Goal: Contribute content: Contribute content

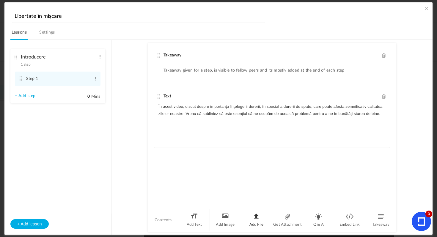
click at [261, 218] on li "Add File" at bounding box center [256, 220] width 31 height 22
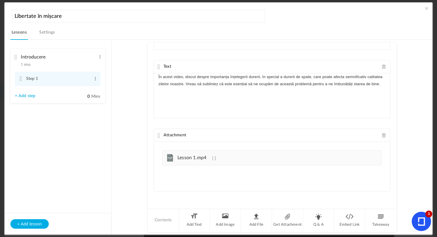
drag, startPoint x: 380, startPoint y: 85, endPoint x: 179, endPoint y: 96, distance: 201.6
click at [178, 95] on div "În acest video, discut despre importanța înțelegerii durerii, în special a dure…" at bounding box center [272, 95] width 236 height 45
click at [179, 96] on div "În acest video, discut despre importanța înțelegerii durerii, în special a dure…" at bounding box center [272, 95] width 236 height 45
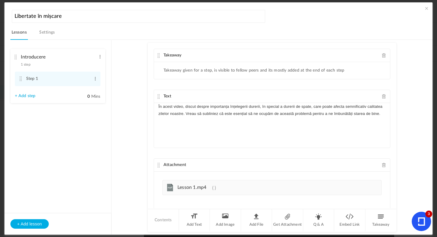
click at [426, 9] on span at bounding box center [427, 8] width 6 height 6
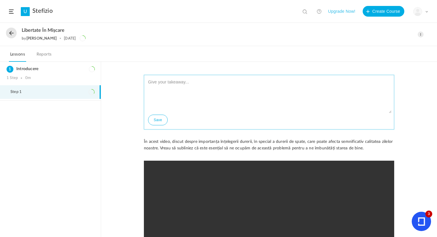
click at [158, 118] on button "Save" at bounding box center [158, 120] width 20 height 11
click at [157, 122] on button "Save" at bounding box center [158, 120] width 20 height 11
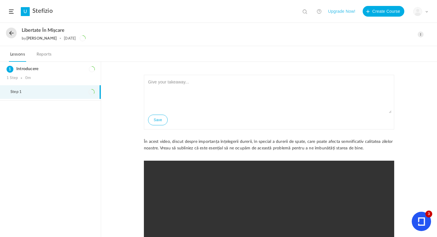
click at [141, 132] on div "Save În acest video, discut despre importanța înțelegerii durerii, în special a…" at bounding box center [269, 211] width 262 height 272
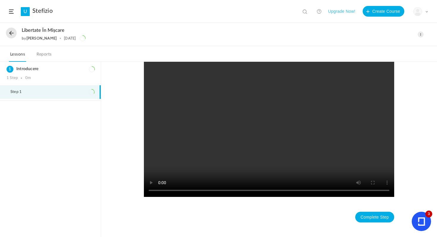
scroll to position [126, 0]
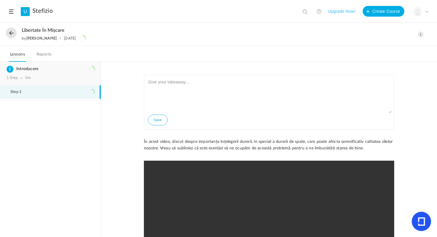
click at [68, 75] on div "Introducere 1 Step 0m" at bounding box center [50, 73] width 101 height 23
click at [420, 33] on span at bounding box center [421, 35] width 6 height 6
click at [385, 47] on link "Edit" at bounding box center [396, 47] width 56 height 11
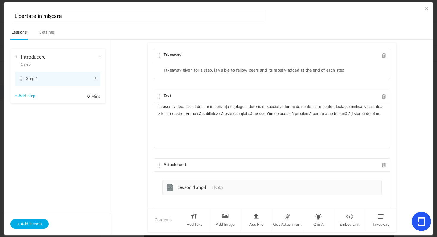
scroll to position [30, 0]
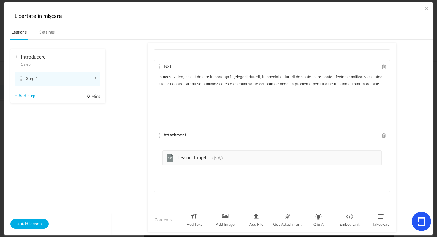
click at [382, 136] on span at bounding box center [384, 135] width 4 height 4
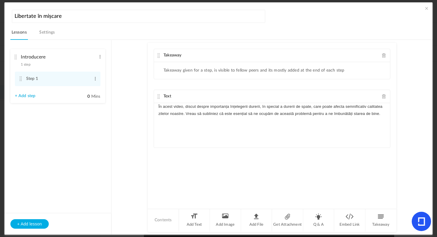
scroll to position [0, 0]
click at [250, 219] on li "Add File" at bounding box center [256, 220] width 31 height 22
click at [426, 7] on span at bounding box center [427, 8] width 6 height 6
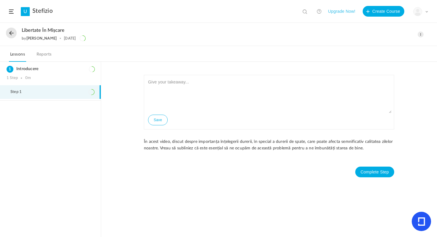
click at [111, 101] on div "Save În acest video, discut despre importanța înțelegerii durerii, în special a…" at bounding box center [269, 149] width 336 height 175
click at [419, 37] on div "Edit Delete Move to draft Remove Progress" at bounding box center [421, 35] width 6 height 6
click at [386, 45] on link "Edit" at bounding box center [396, 47] width 56 height 11
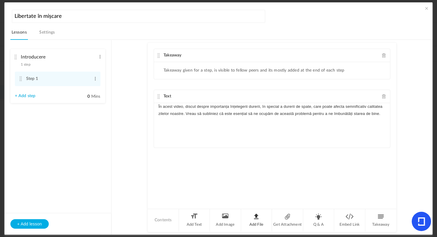
click at [259, 216] on li "Add File" at bounding box center [256, 220] width 31 height 22
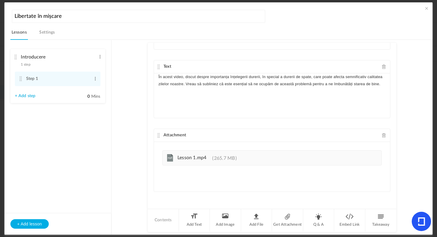
click at [220, 169] on div "mp4 Lesson 1.mp4 265.7 MB" at bounding box center [272, 162] width 236 height 41
click at [214, 161] on link "mp4 Lesson 1.mp4 265.7 MB" at bounding box center [205, 159] width 64 height 5
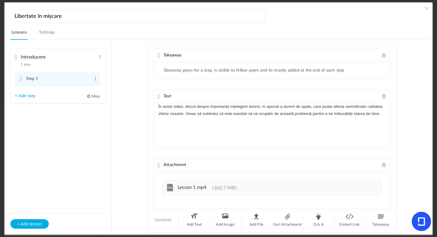
click at [424, 8] on span at bounding box center [427, 8] width 6 height 6
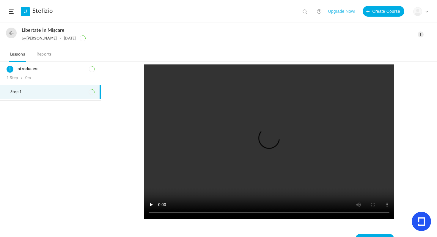
scroll to position [98, 0]
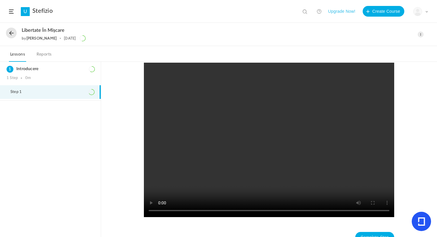
click at [80, 125] on ol "Introducere 1 Step 0m Step 1" at bounding box center [50, 149] width 101 height 175
click at [110, 99] on div "Save În acest video, discut despre importanța înțelegerii durerii, în special a…" at bounding box center [269, 149] width 336 height 175
click at [422, 35] on span at bounding box center [421, 35] width 6 height 6
click at [388, 45] on link "Edit" at bounding box center [396, 47] width 56 height 11
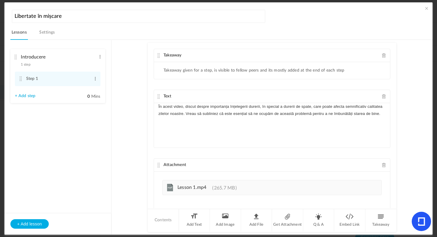
click at [33, 96] on link "+ Add step" at bounding box center [25, 96] width 21 height 5
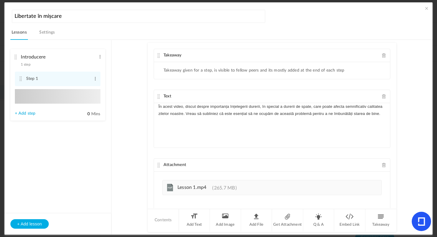
type input "Step 2"
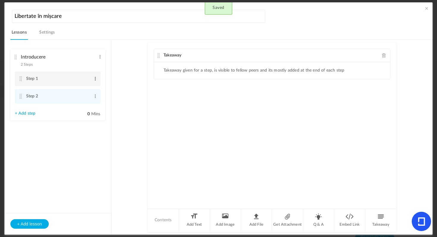
click at [96, 79] on span at bounding box center [95, 79] width 4 height 6
click at [89, 89] on link "Edit" at bounding box center [85, 88] width 23 height 7
click at [253, 217] on li "Add File" at bounding box center [256, 220] width 31 height 22
click at [255, 213] on li "Add File" at bounding box center [256, 220] width 31 height 22
click at [212, 143] on span at bounding box center [214, 143] width 4 height 5
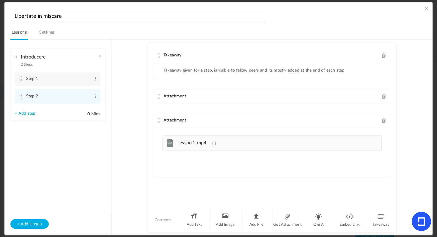
click at [384, 119] on span at bounding box center [384, 120] width 4 height 4
click at [260, 217] on li "Add File" at bounding box center [256, 220] width 31 height 22
click at [425, 9] on span at bounding box center [427, 8] width 6 height 6
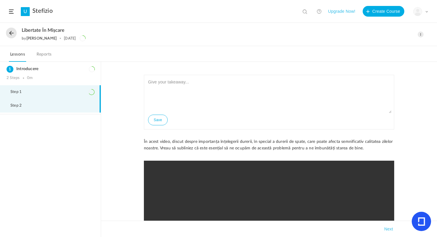
click at [54, 109] on li "Step 2" at bounding box center [50, 106] width 101 height 14
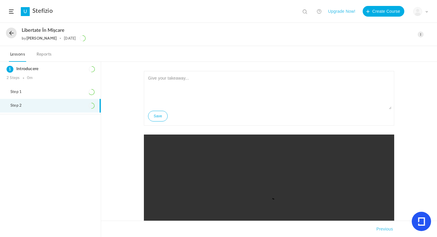
scroll to position [0, 0]
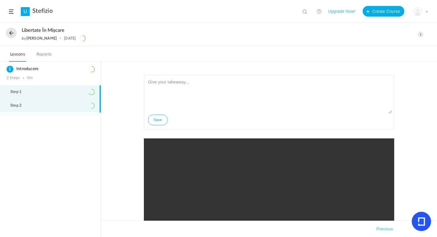
click at [68, 95] on li "Step 1" at bounding box center [50, 92] width 101 height 14
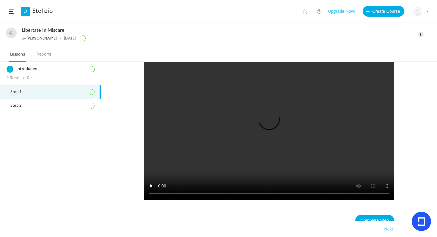
scroll to position [113, 0]
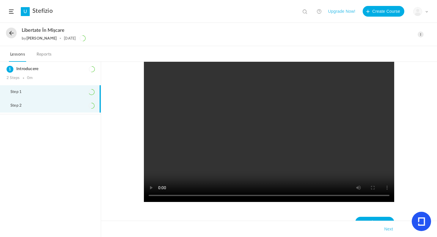
click at [68, 109] on li "Step 2" at bounding box center [50, 106] width 101 height 14
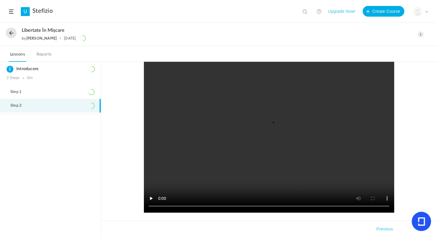
scroll to position [81, 0]
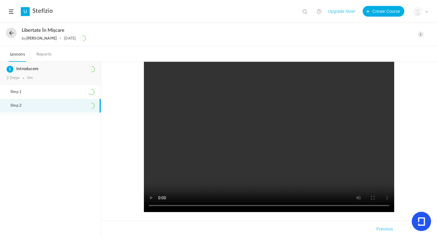
click at [55, 78] on div "2 Steps 0m" at bounding box center [51, 78] width 88 height 5
click at [75, 77] on div "2 Steps 0m" at bounding box center [51, 78] width 88 height 5
click at [59, 76] on div "2 Steps 0m" at bounding box center [51, 78] width 88 height 5
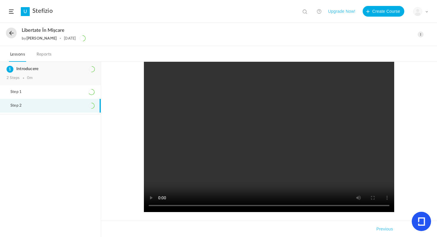
click at [61, 78] on div "2 Steps 0m" at bounding box center [51, 78] width 88 height 5
click at [44, 97] on li "Step 1" at bounding box center [50, 92] width 101 height 14
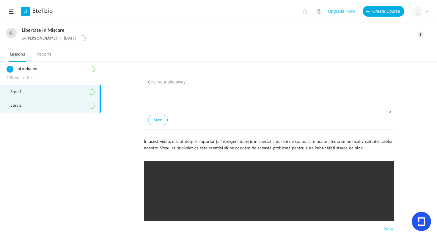
click at [35, 106] on li "Step 2" at bounding box center [50, 106] width 101 height 14
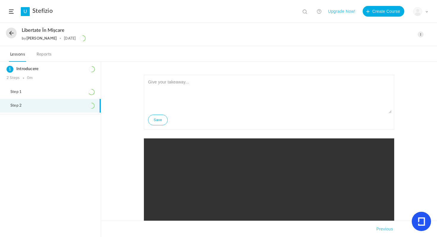
click at [418, 32] on span at bounding box center [421, 35] width 6 height 6
click at [390, 46] on link "Edit" at bounding box center [396, 47] width 56 height 11
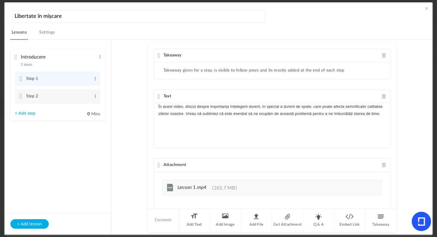
click at [30, 115] on link "+ Add step" at bounding box center [25, 113] width 21 height 5
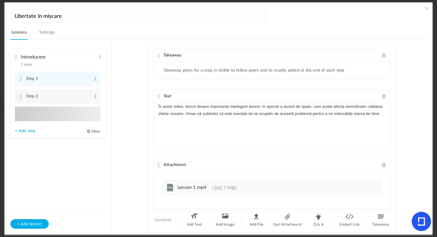
type input "Step 3"
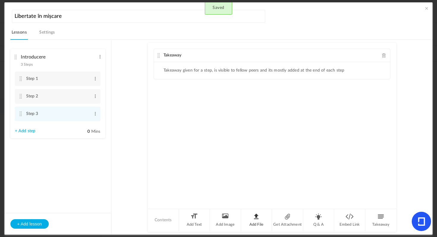
click at [258, 220] on li "Add File" at bounding box center [256, 220] width 31 height 22
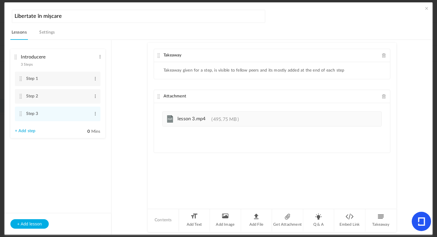
click at [31, 134] on link "+ Add step" at bounding box center [25, 131] width 21 height 5
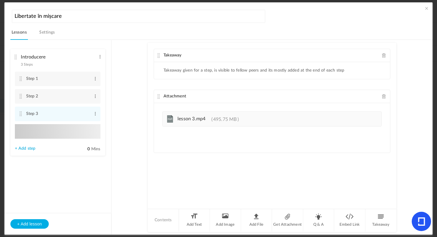
type input "Step 4"
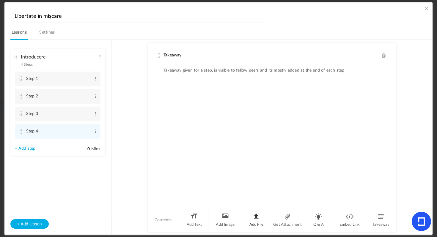
click at [254, 214] on li "Add File" at bounding box center [256, 220] width 31 height 22
click at [255, 224] on li "Add File" at bounding box center [256, 220] width 31 height 22
click at [58, 121] on li "Step 3 Edit Delete" at bounding box center [58, 114] width 86 height 15
click at [425, 9] on span at bounding box center [427, 8] width 6 height 6
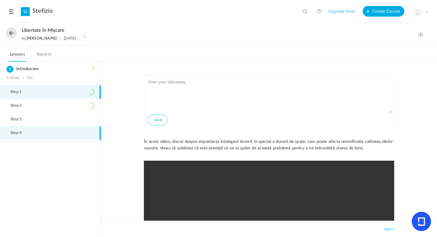
click at [51, 130] on li "Step 4" at bounding box center [50, 133] width 101 height 14
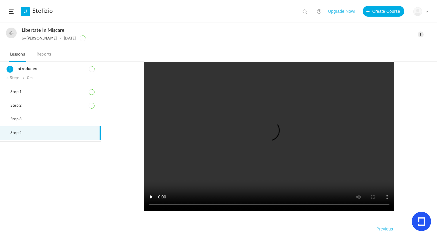
scroll to position [82, 0]
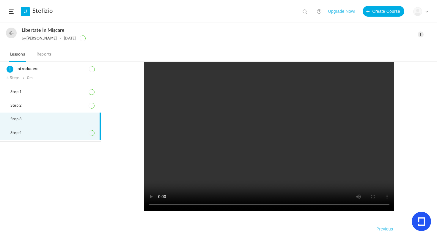
click at [52, 125] on li "Step 3" at bounding box center [50, 120] width 101 height 14
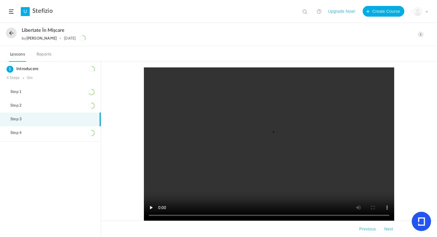
scroll to position [73, 0]
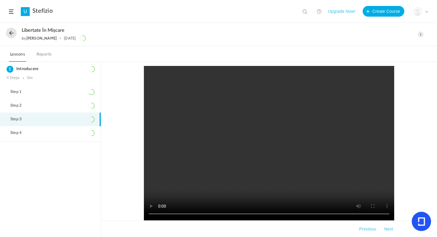
click at [422, 35] on span at bounding box center [421, 35] width 6 height 6
click at [398, 48] on link "Edit" at bounding box center [396, 47] width 56 height 11
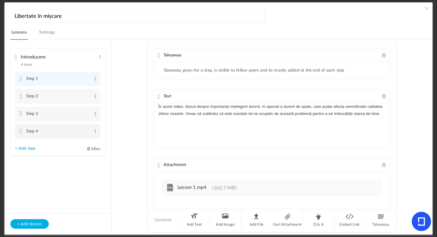
drag, startPoint x: 20, startPoint y: 134, endPoint x: 20, endPoint y: 103, distance: 30.0
click at [94, 78] on span at bounding box center [95, 79] width 4 height 6
click at [87, 90] on link "Edit" at bounding box center [85, 88] width 23 height 7
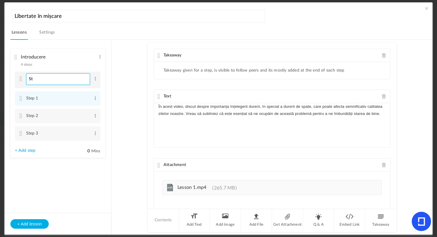
type input "S"
type input "Intro"
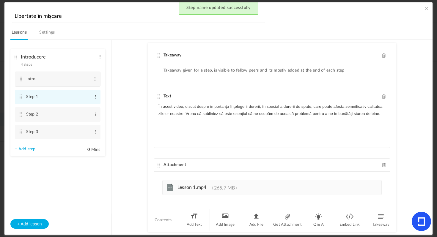
click at [96, 95] on span at bounding box center [95, 97] width 4 height 6
click at [89, 105] on link "Edit" at bounding box center [85, 106] width 23 height 7
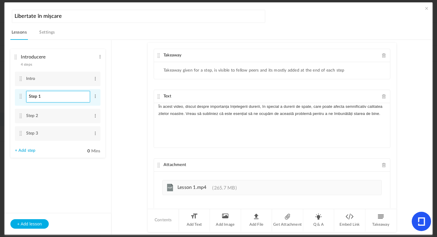
click at [40, 97] on input "Step 1" at bounding box center [58, 97] width 64 height 12
type input "S"
type input "Pasul 1"
click at [96, 117] on span at bounding box center [95, 116] width 4 height 6
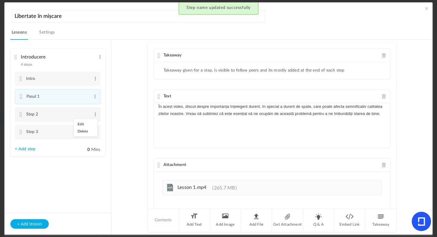
click at [87, 124] on link "Edit" at bounding box center [85, 124] width 23 height 7
type input "S"
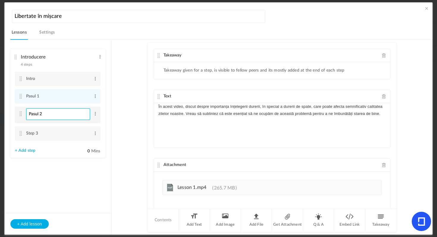
type input "Pasul 2"
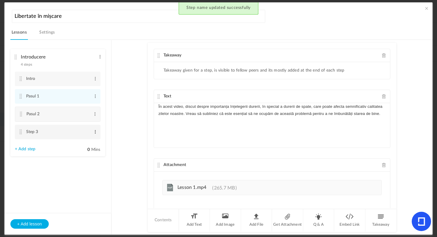
click at [95, 131] on span at bounding box center [95, 132] width 4 height 6
click at [87, 141] on link "Edit" at bounding box center [85, 141] width 23 height 7
type input "S"
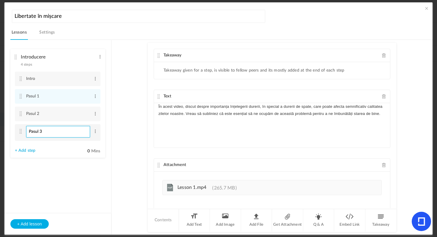
type input "Pasul 3"
click at [425, 9] on span at bounding box center [427, 8] width 6 height 6
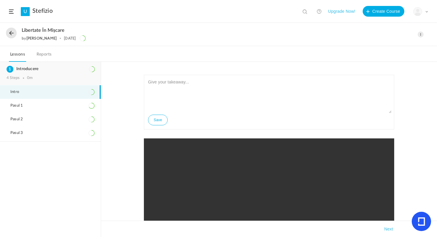
click at [37, 68] on h3 "Introducere" at bounding box center [51, 69] width 88 height 5
click at [418, 33] on span at bounding box center [421, 35] width 6 height 6
click at [387, 46] on link "Edit" at bounding box center [396, 47] width 56 height 11
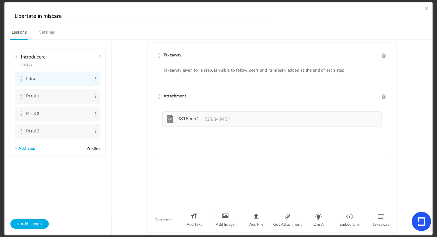
click at [102, 56] on span at bounding box center [100, 57] width 4 height 6
click at [91, 66] on link "Edit" at bounding box center [90, 66] width 23 height 7
click at [52, 57] on input "Introducere" at bounding box center [59, 57] width 76 height 12
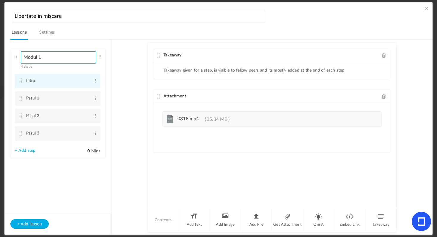
type input "Modul 1"
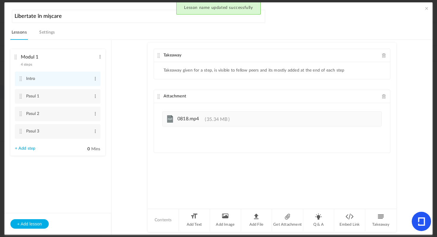
click at [424, 8] on span at bounding box center [427, 8] width 6 height 6
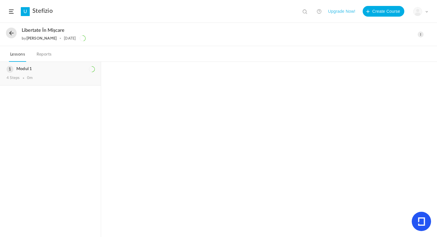
click at [85, 76] on div "4 Steps 0m" at bounding box center [51, 78] width 88 height 5
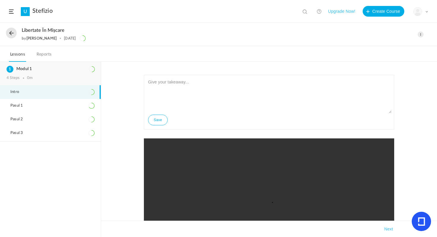
click at [86, 76] on div "4 Steps 0m" at bounding box center [51, 78] width 88 height 5
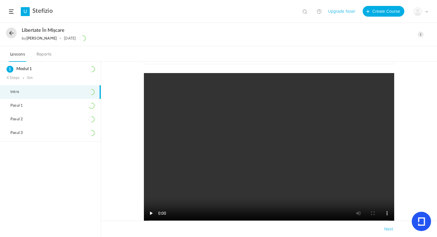
scroll to position [87, 0]
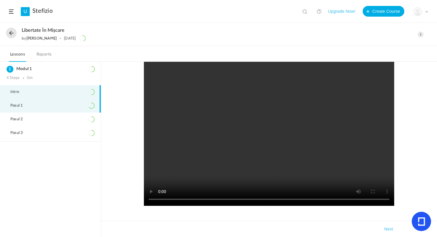
click at [55, 103] on li "Pasul 1" at bounding box center [50, 106] width 101 height 14
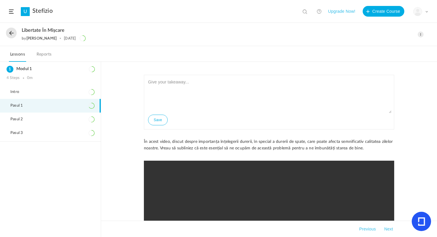
click at [420, 34] on span at bounding box center [421, 35] width 6 height 6
click at [394, 46] on link "Edit" at bounding box center [396, 47] width 56 height 11
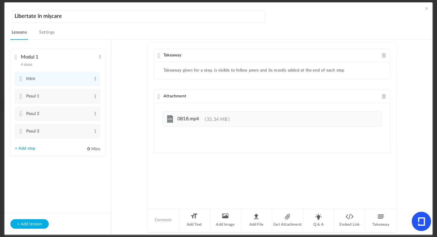
click at [44, 34] on link "Settings" at bounding box center [47, 34] width 18 height 11
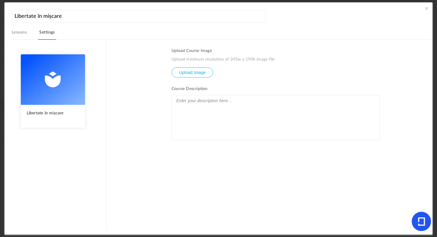
click at [25, 36] on link "Lessons" at bounding box center [19, 34] width 18 height 11
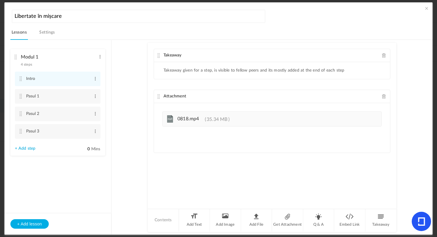
click at [43, 33] on link "Settings" at bounding box center [47, 34] width 18 height 11
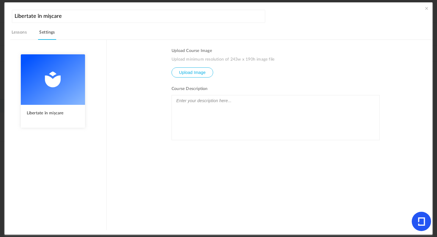
click at [197, 73] on input "file" at bounding box center [192, 77] width 41 height 18
type input "C:\fakepath\IMG_3495.jpg"
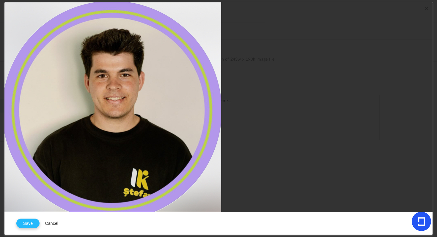
click at [25, 222] on button "Save" at bounding box center [27, 224] width 23 height 10
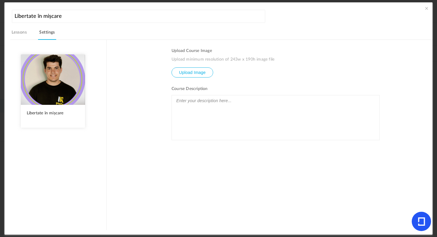
click at [183, 70] on input "file" at bounding box center [192, 77] width 41 height 18
type input "C:\fakepath\1.png"
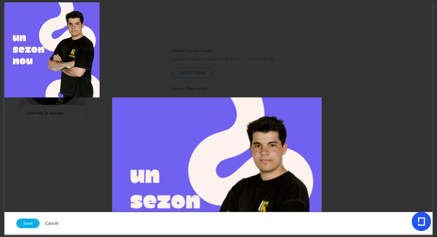
click at [56, 224] on button "Cancel" at bounding box center [52, 223] width 24 height 11
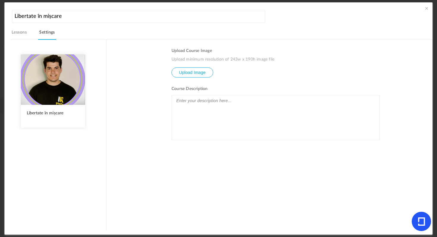
click at [16, 30] on link "Lessons" at bounding box center [19, 34] width 18 height 11
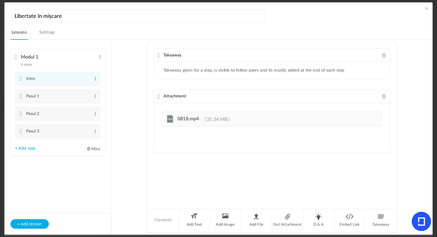
click at [425, 7] on span at bounding box center [427, 8] width 6 height 6
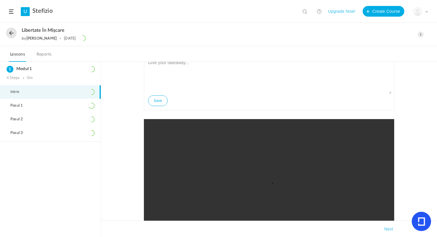
scroll to position [13, 0]
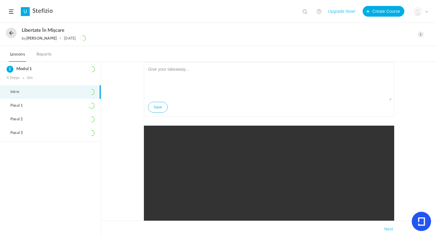
click at [422, 35] on span at bounding box center [421, 35] width 6 height 6
click at [382, 51] on link "Edit" at bounding box center [396, 47] width 56 height 11
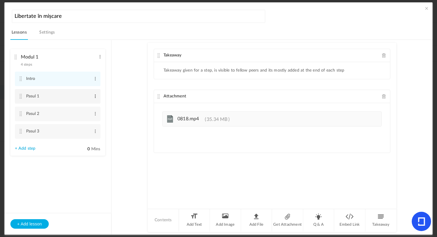
click at [95, 98] on span at bounding box center [95, 96] width 4 height 6
click at [89, 105] on link "Edit" at bounding box center [85, 106] width 23 height 7
click at [117, 92] on section "Modul 1 4 steps Edit Delete Intro Edit Delete Pasul 1 Edit Delete 0" at bounding box center [222, 137] width 408 height 195
click at [426, 9] on span at bounding box center [427, 8] width 6 height 6
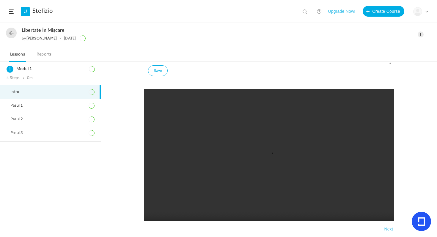
scroll to position [0, 0]
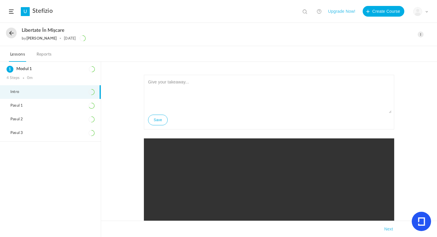
click at [12, 31] on button at bounding box center [11, 33] width 11 height 11
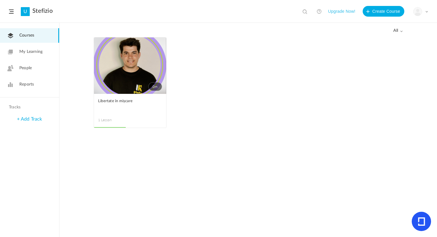
click at [125, 66] on link "0m" at bounding box center [130, 65] width 72 height 57
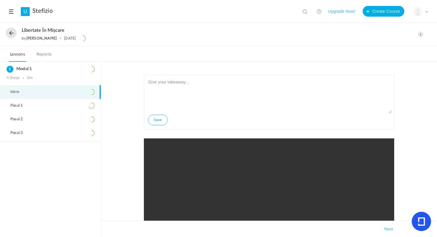
click at [49, 142] on ol "Modul 1 4 Steps 0m Intro Pasul 1 Pasul 2 Pasul 3" at bounding box center [50, 149] width 101 height 175
click at [422, 34] on span at bounding box center [421, 35] width 6 height 6
click at [386, 46] on link "Edit" at bounding box center [396, 47] width 56 height 11
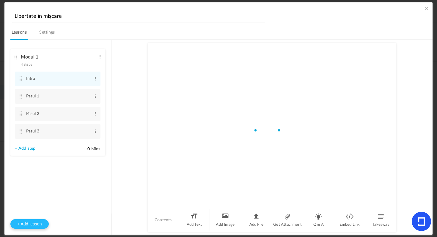
click at [37, 223] on button "+ Add lesson" at bounding box center [29, 224] width 38 height 10
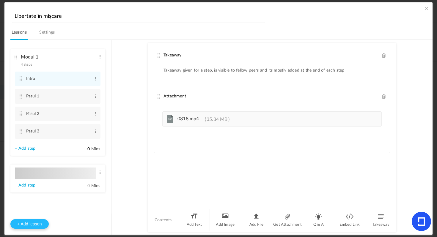
type input "Lesson 2"
type input "0"
type input "Step 1"
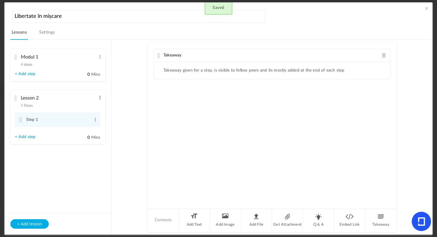
click at [98, 98] on span at bounding box center [100, 98] width 4 height 6
click at [92, 107] on link "Edit" at bounding box center [90, 107] width 23 height 7
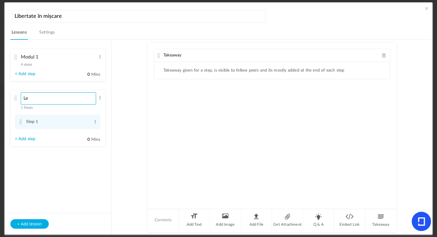
type input "L"
type input "Modul 2"
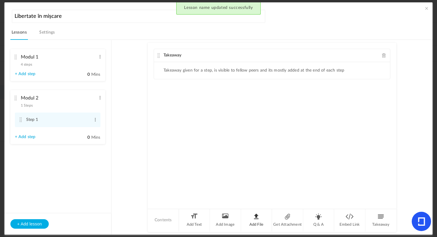
click at [256, 219] on li "Add File" at bounding box center [256, 220] width 31 height 22
